Goal: Transaction & Acquisition: Purchase product/service

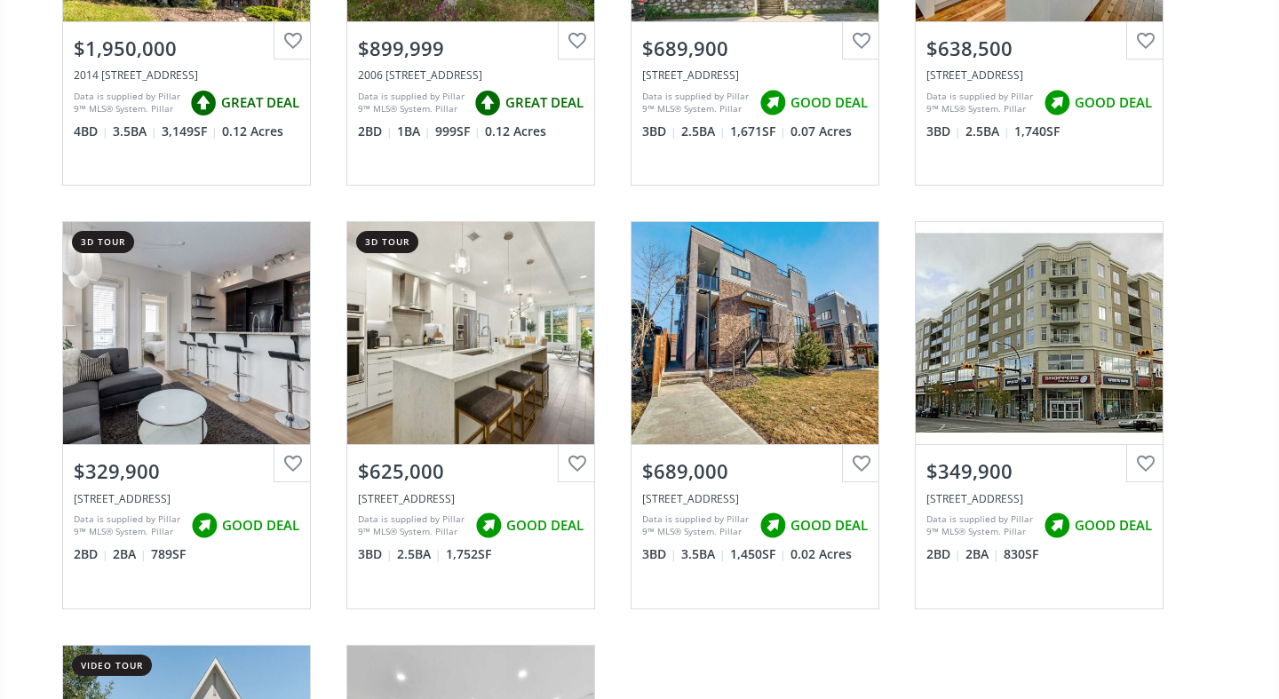
scroll to position [462, 0]
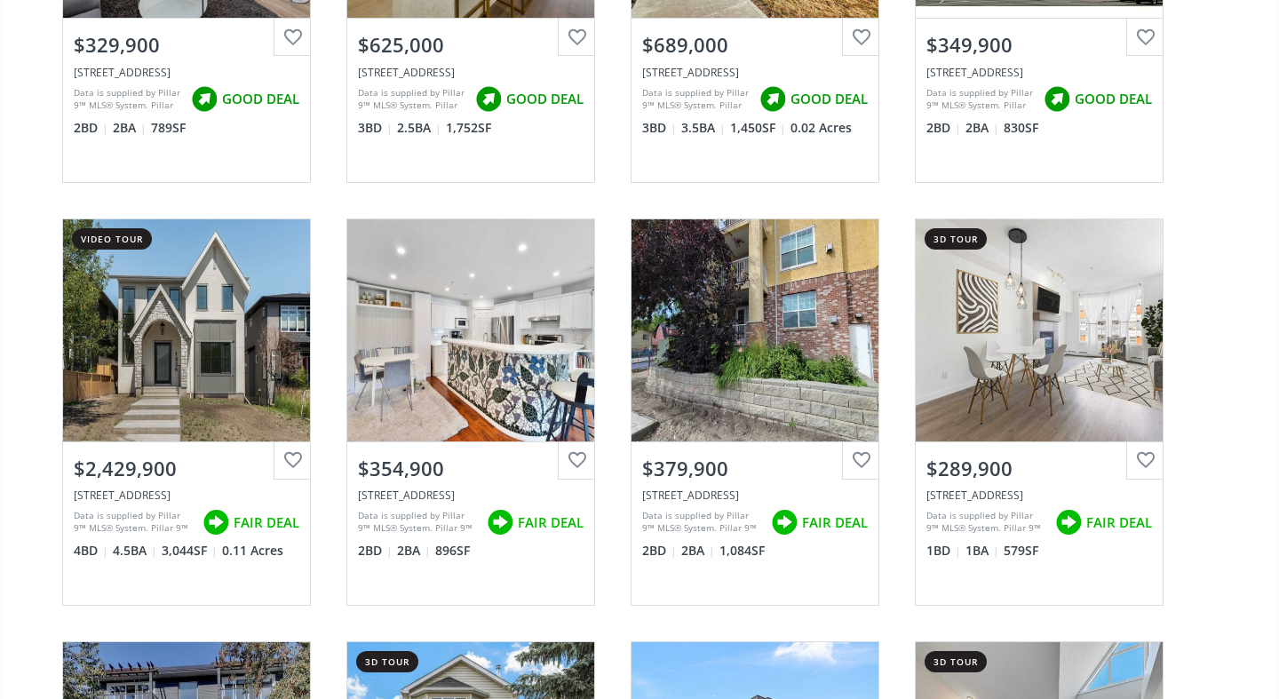
scroll to position [888, 0]
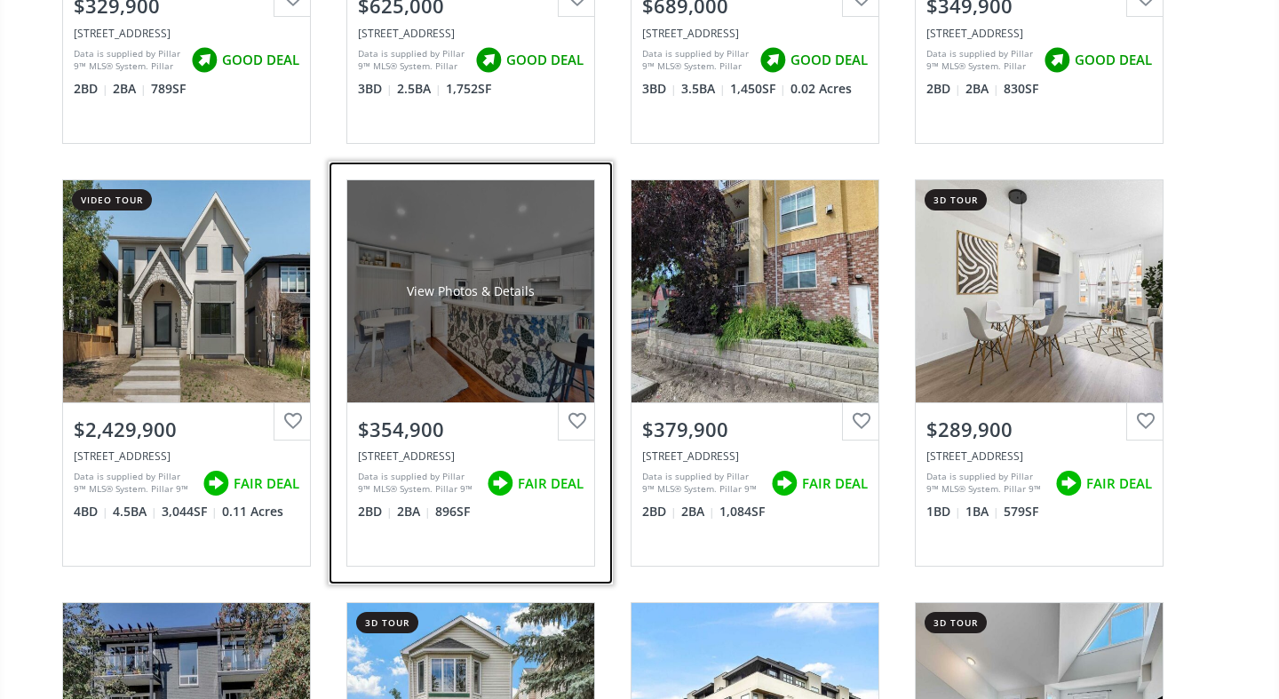
click at [473, 352] on div "View Photos & Details" at bounding box center [470, 291] width 247 height 222
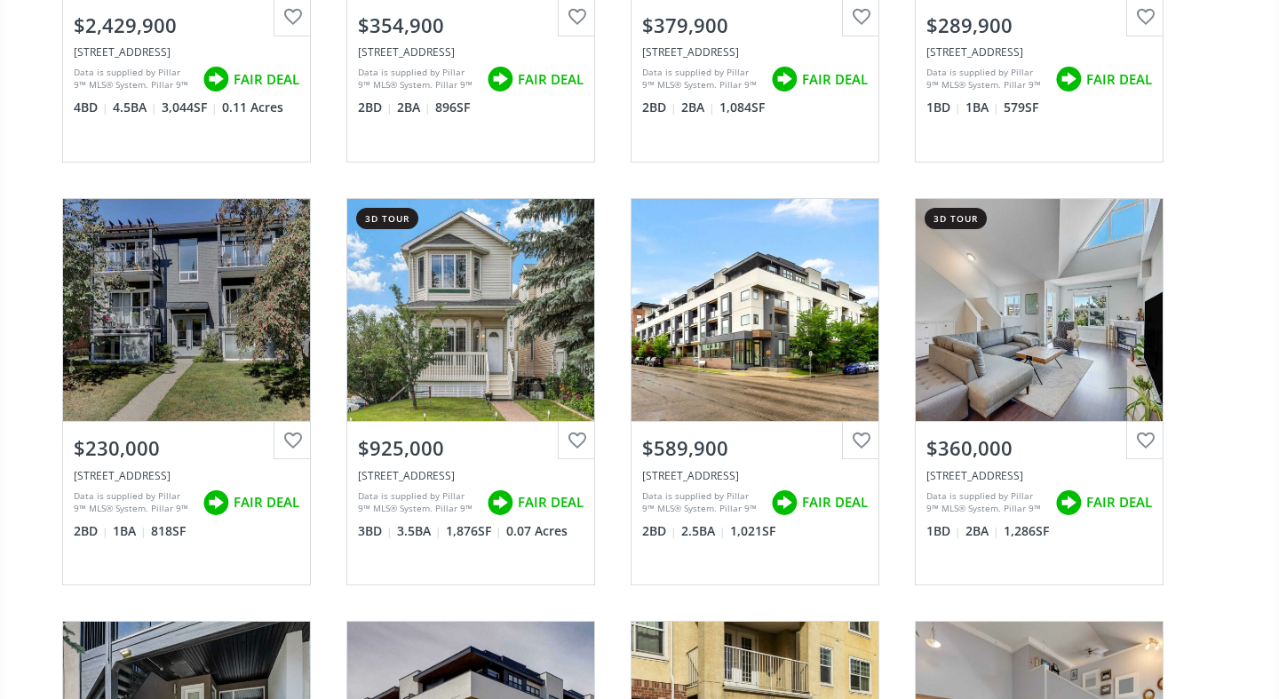
scroll to position [1350, 0]
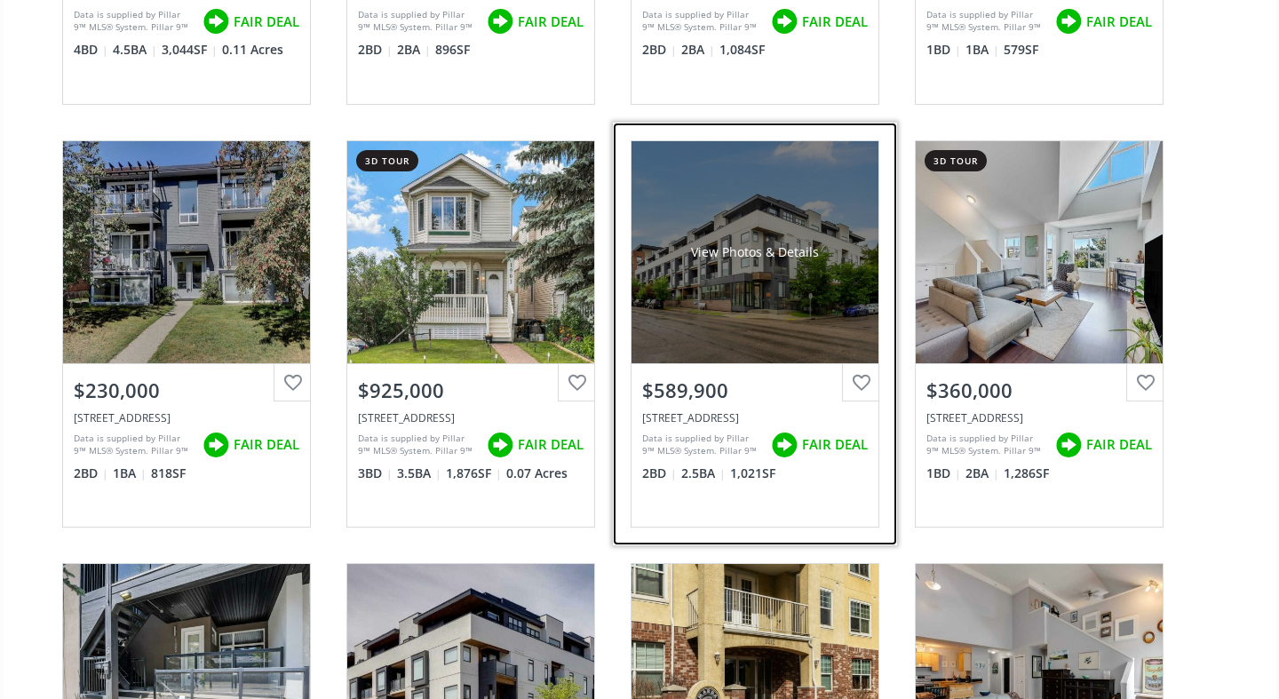
click at [781, 290] on div "View Photos & Details" at bounding box center [754, 252] width 247 height 222
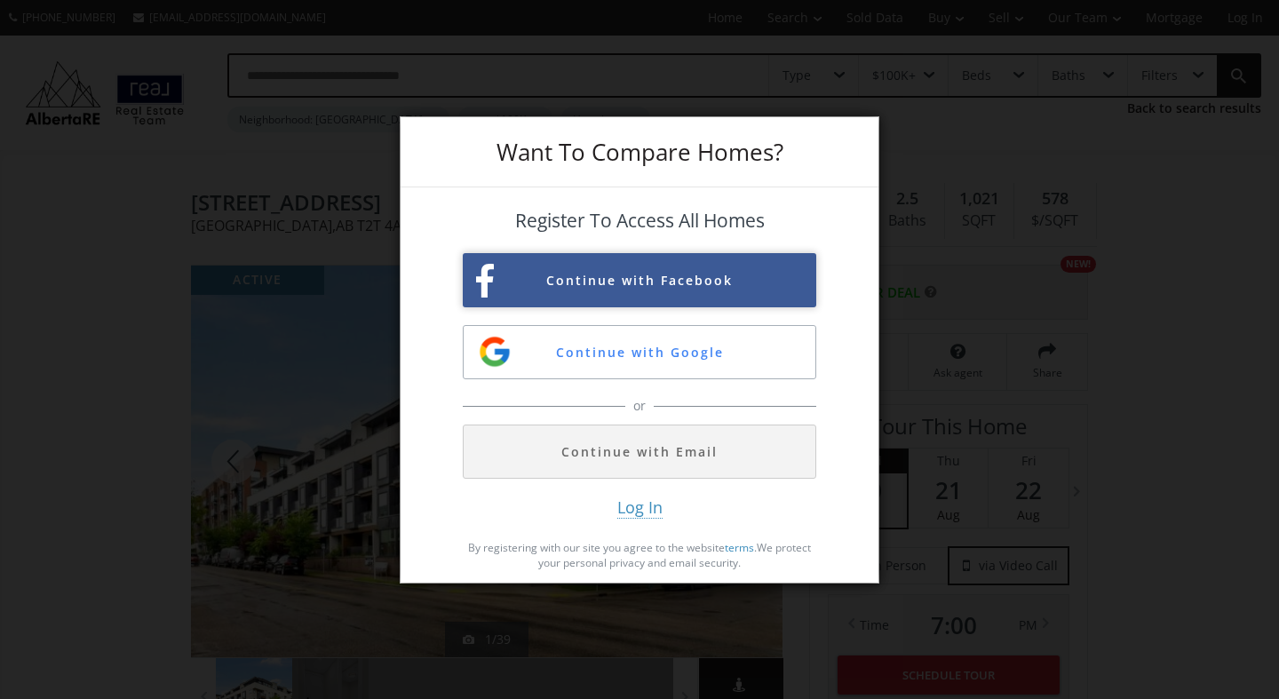
click at [615, 275] on button "Continue with Facebook" at bounding box center [639, 280] width 353 height 54
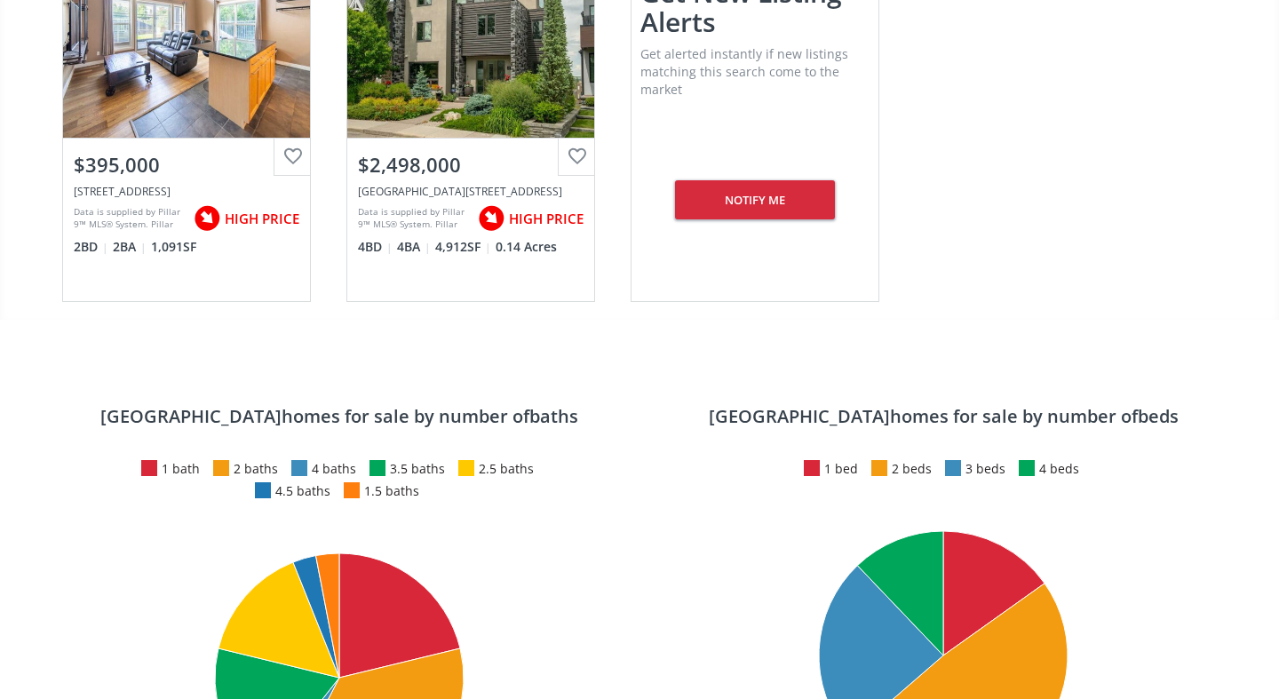
scroll to position [3730, 0]
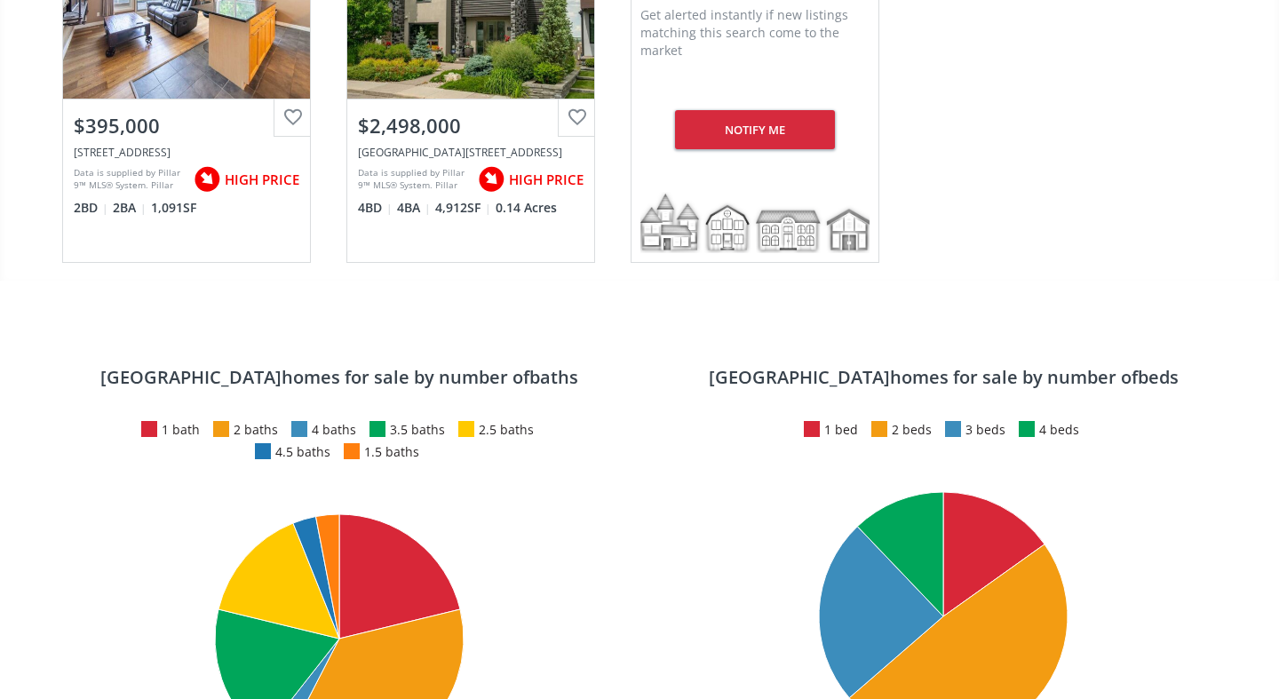
click at [385, 426] on div "3.5 baths" at bounding box center [417, 430] width 64 height 18
click at [374, 424] on div at bounding box center [377, 429] width 16 height 16
click at [421, 428] on g "3.5 baths" at bounding box center [417, 429] width 55 height 17
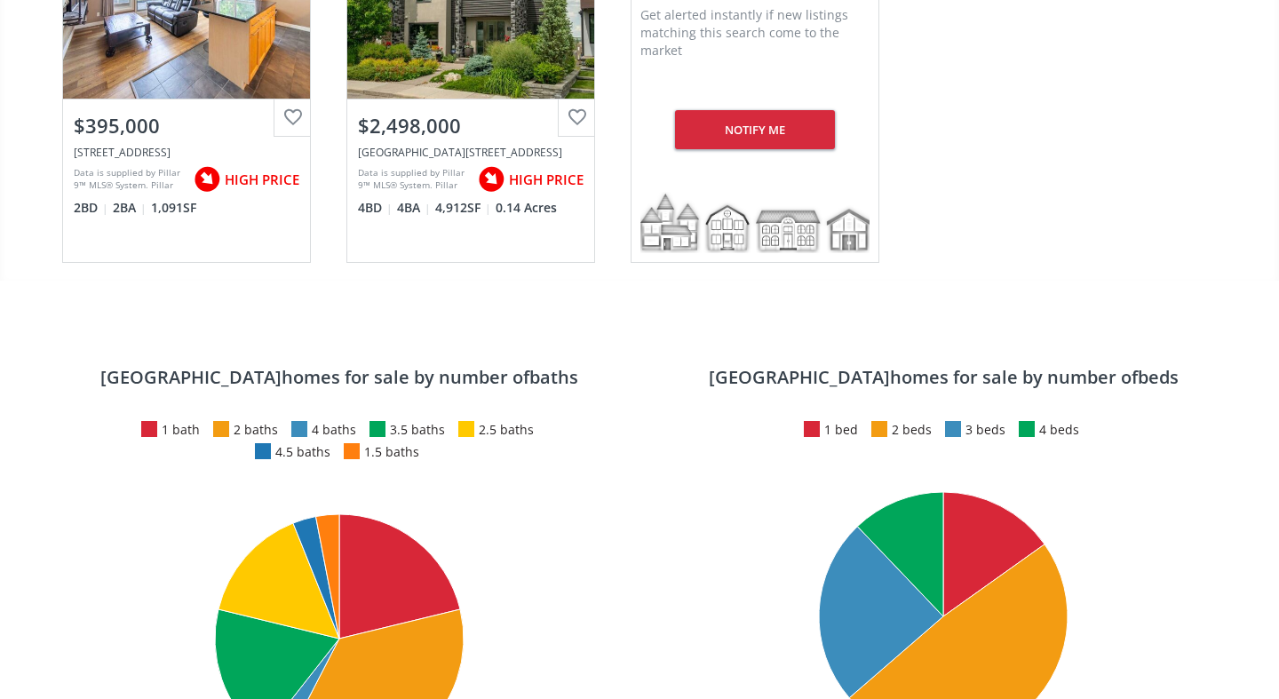
drag, startPoint x: 1056, startPoint y: 265, endPoint x: 1074, endPoint y: 147, distance: 119.4
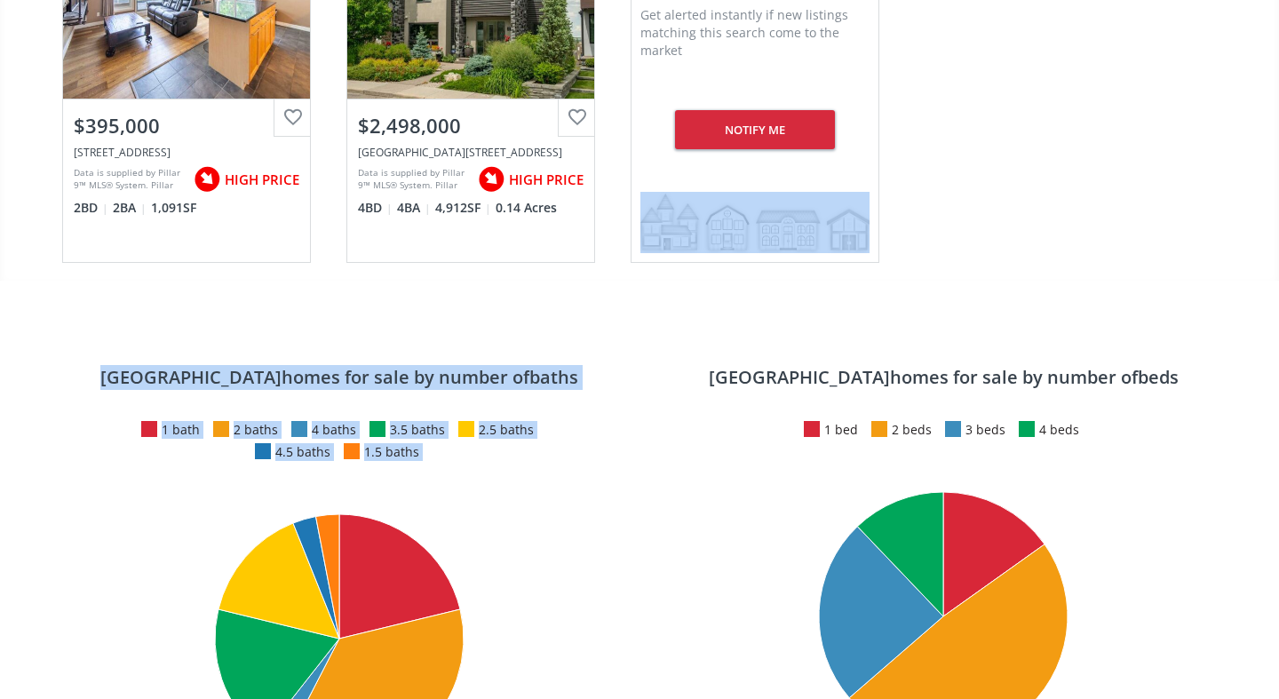
drag, startPoint x: 1215, startPoint y: 242, endPoint x: 1227, endPoint y: 282, distance: 41.9
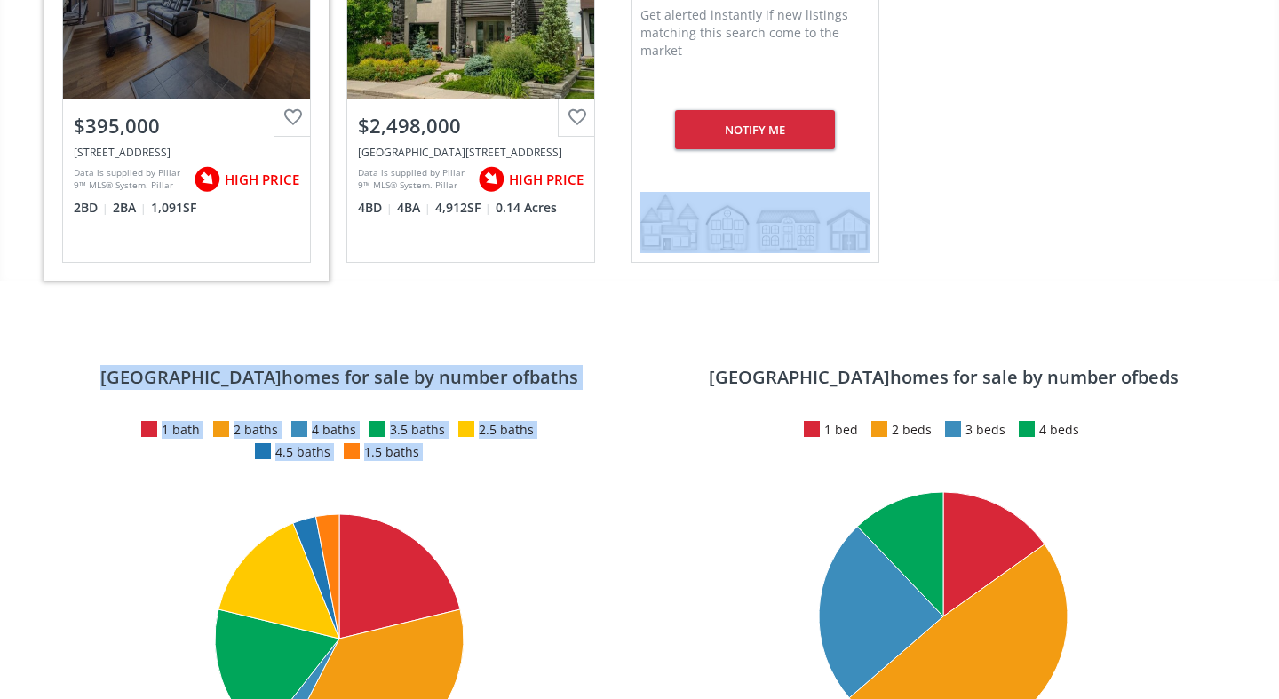
scroll to position [622, 0]
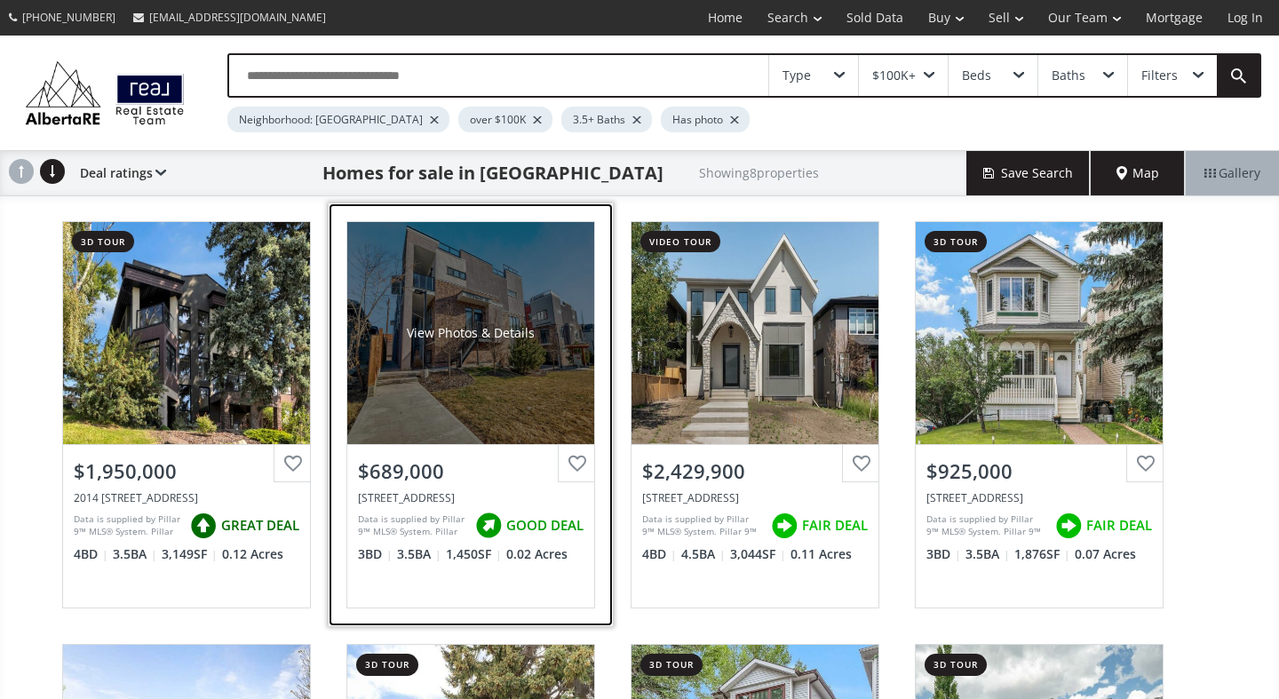
click at [491, 317] on div "View Photos & Details" at bounding box center [470, 333] width 247 height 222
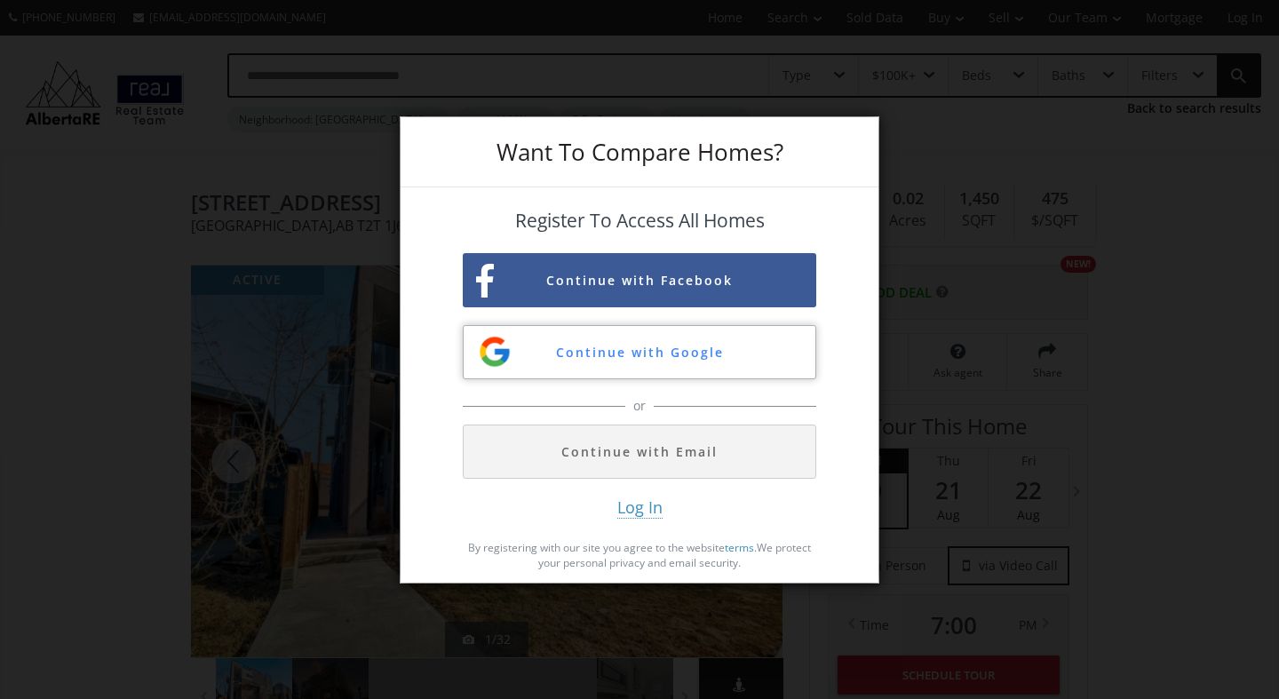
click at [660, 347] on button "Continue with Google" at bounding box center [639, 352] width 353 height 54
click at [609, 346] on button "Continue with Google" at bounding box center [639, 352] width 353 height 54
click at [180, 203] on div "Want To Compare Homes? Register To Access All Homes Continue with Facebook Cont…" at bounding box center [639, 349] width 1279 height 699
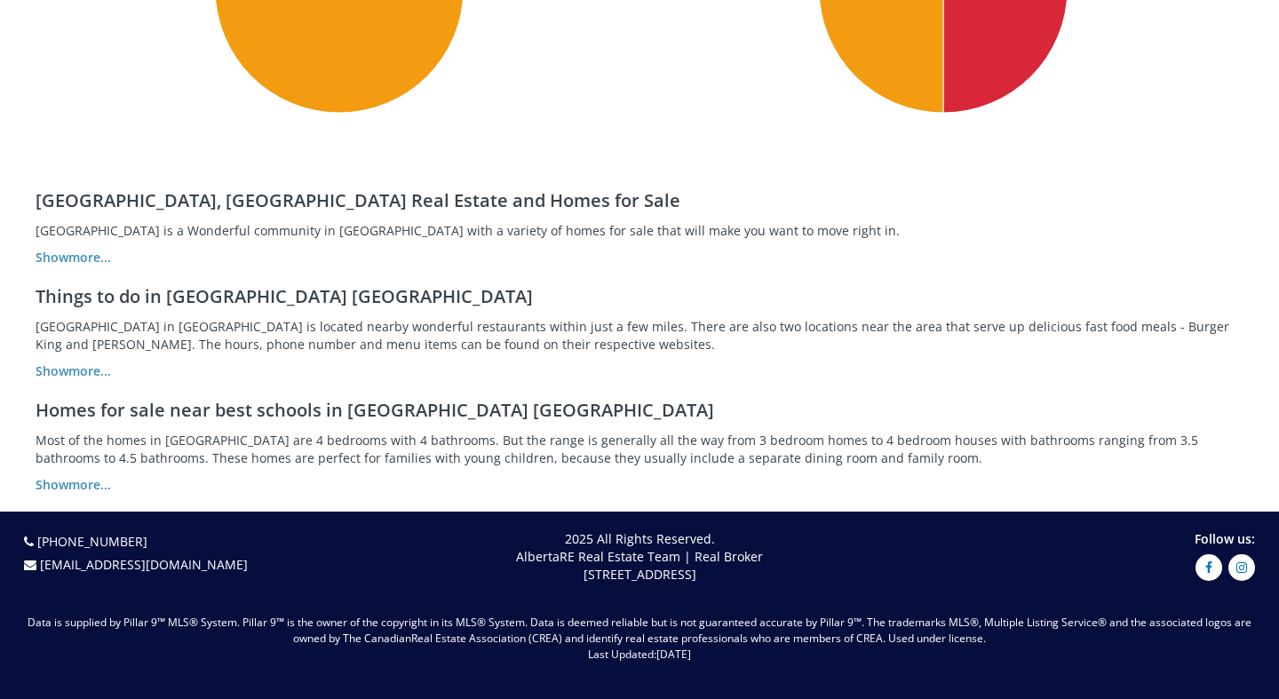
scroll to position [1847, 0]
